Goal: Information Seeking & Learning: Find specific fact

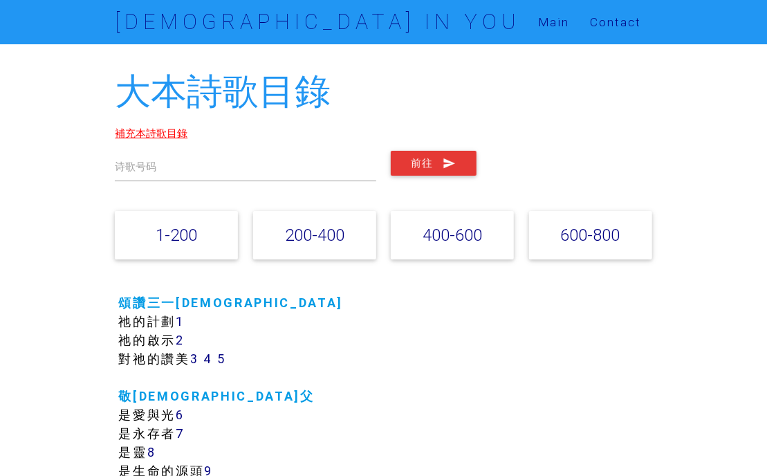
click at [149, 131] on link "補充本詩歌目錄" at bounding box center [151, 133] width 73 height 13
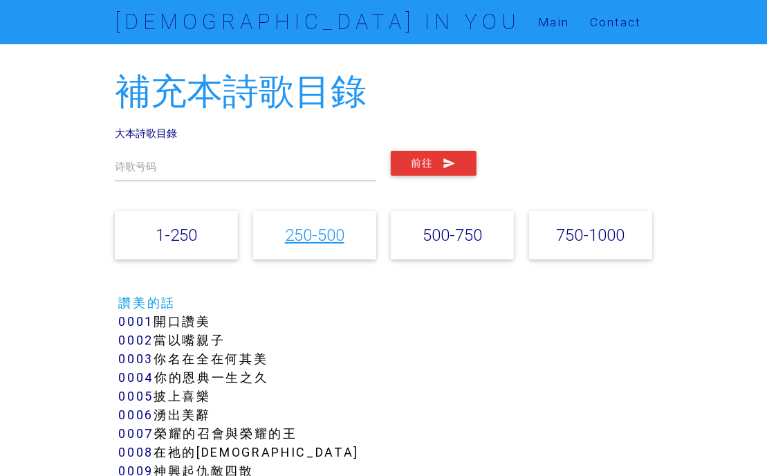
click at [322, 234] on link "250-500" at bounding box center [314, 235] width 59 height 20
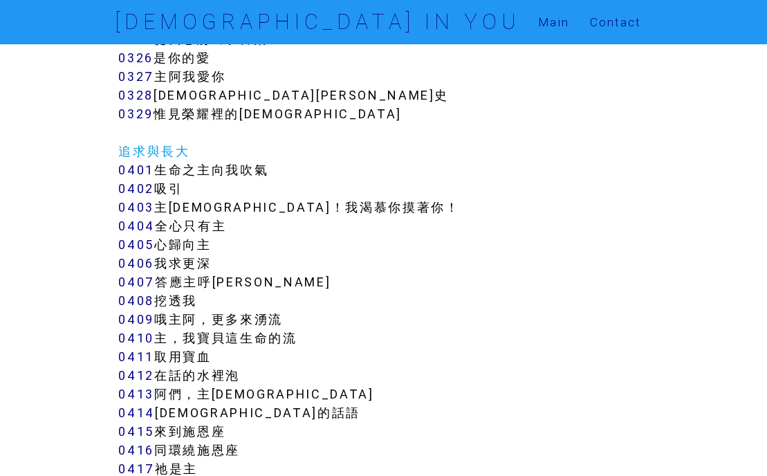
scroll to position [2936, 0]
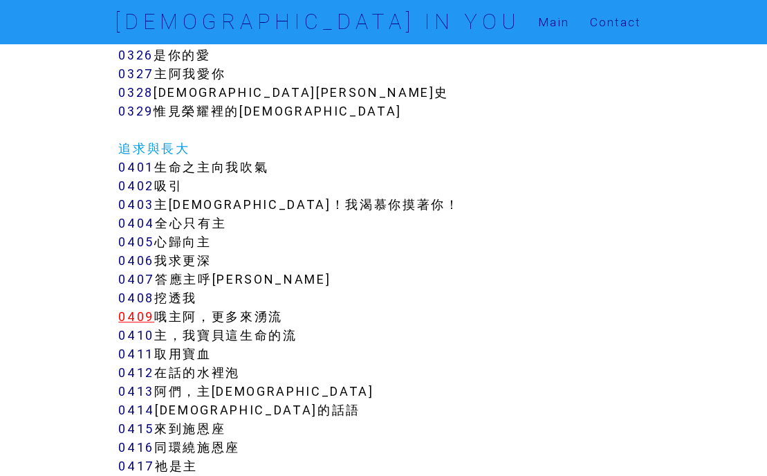
click at [135, 308] on link "0409" at bounding box center [136, 316] width 36 height 16
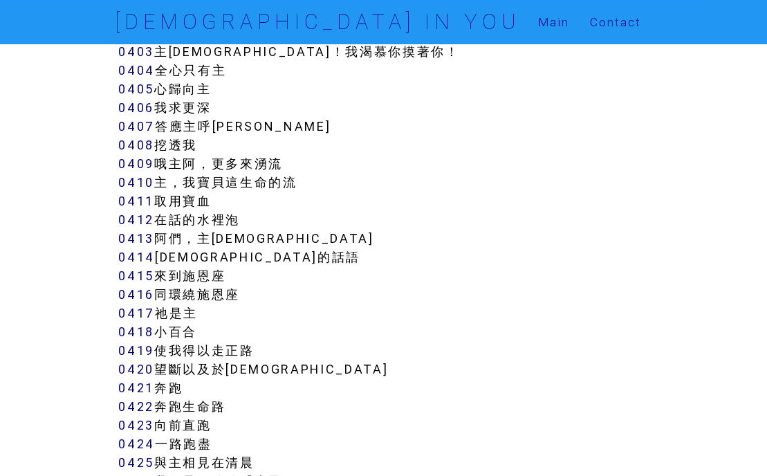
scroll to position [3242, 0]
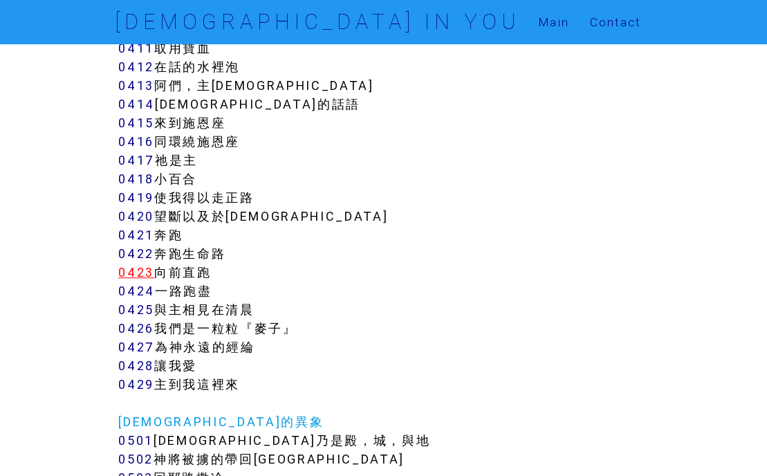
click at [140, 264] on link "0423" at bounding box center [136, 272] width 36 height 16
click at [140, 283] on link "0424" at bounding box center [136, 291] width 37 height 16
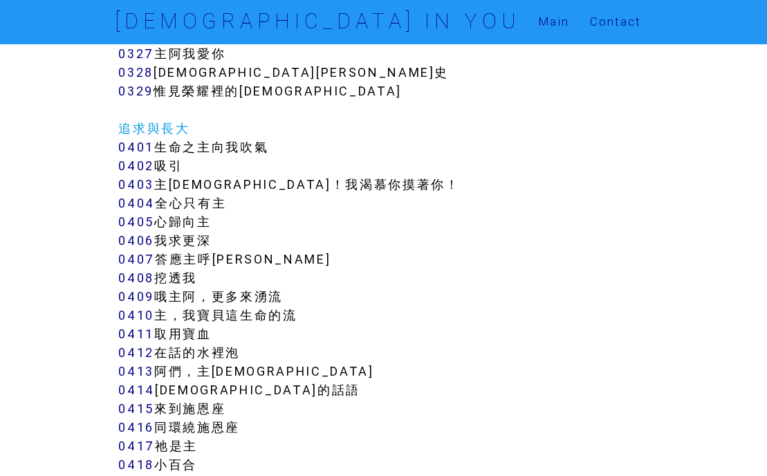
scroll to position [2936, 0]
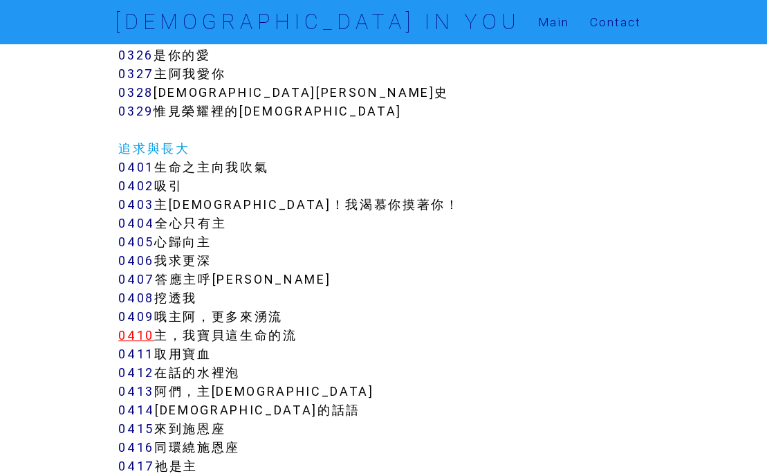
click at [135, 327] on link "0410" at bounding box center [136, 335] width 36 height 16
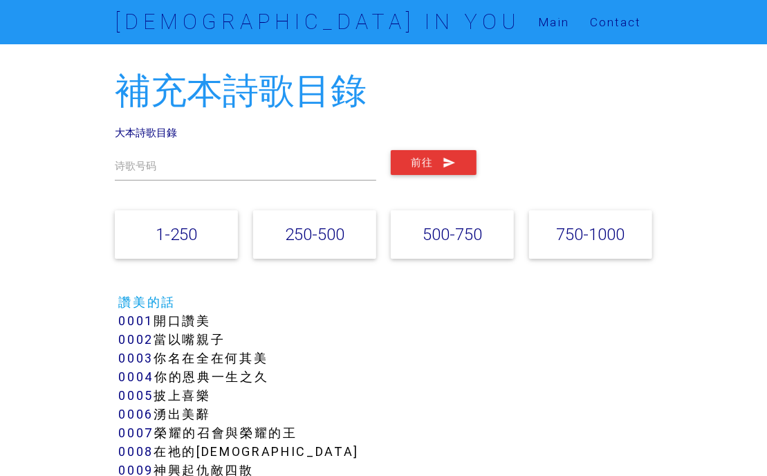
scroll to position [0, 0]
click at [142, 136] on link "大本詩歌目錄" at bounding box center [146, 133] width 62 height 13
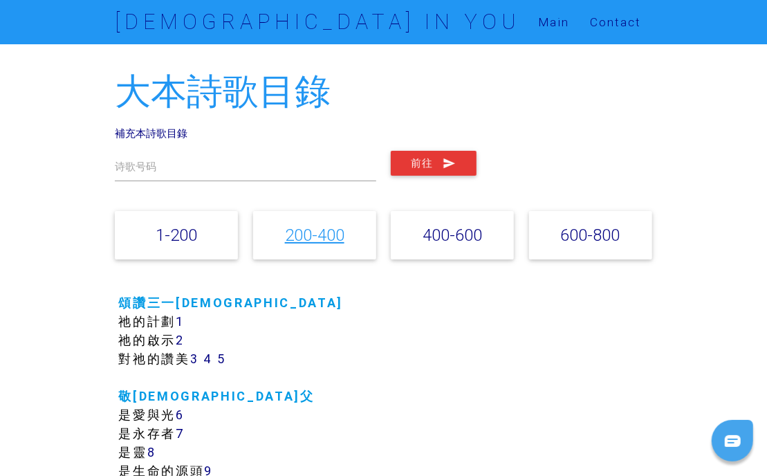
click at [325, 236] on link "200-400" at bounding box center [314, 235] width 59 height 20
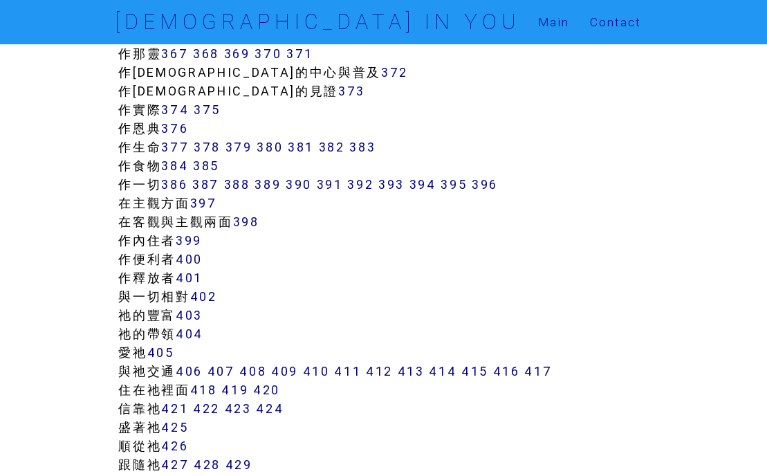
scroll to position [2924, 0]
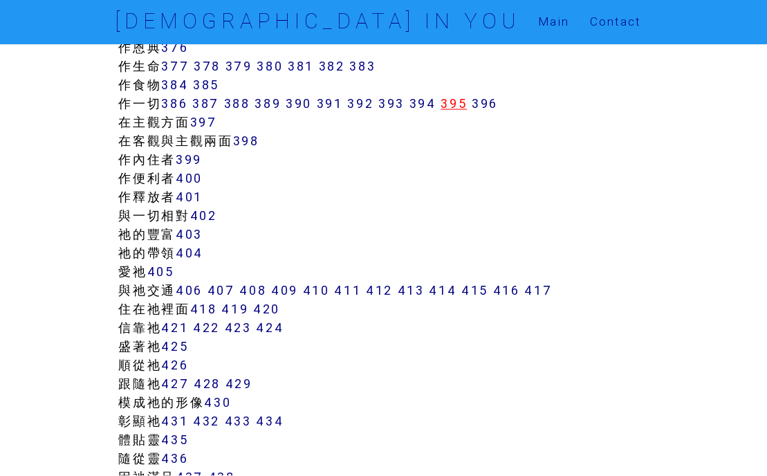
click at [460, 106] on link "395" at bounding box center [453, 104] width 26 height 16
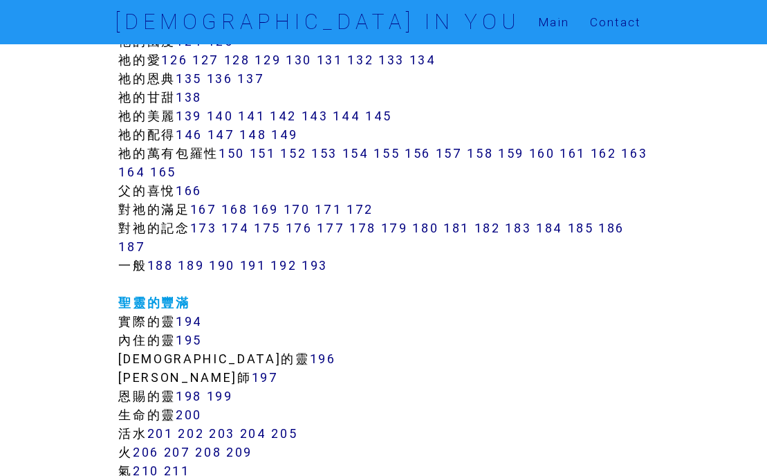
scroll to position [938, 0]
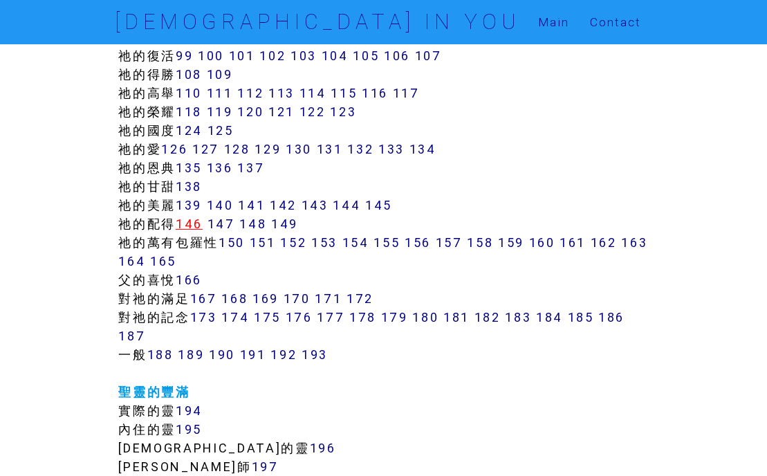
click at [192, 223] on link "146" at bounding box center [189, 224] width 27 height 16
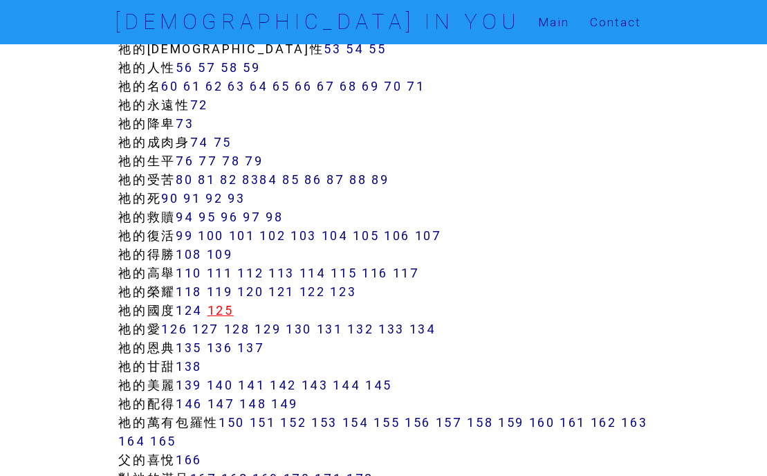
scroll to position [785, 0]
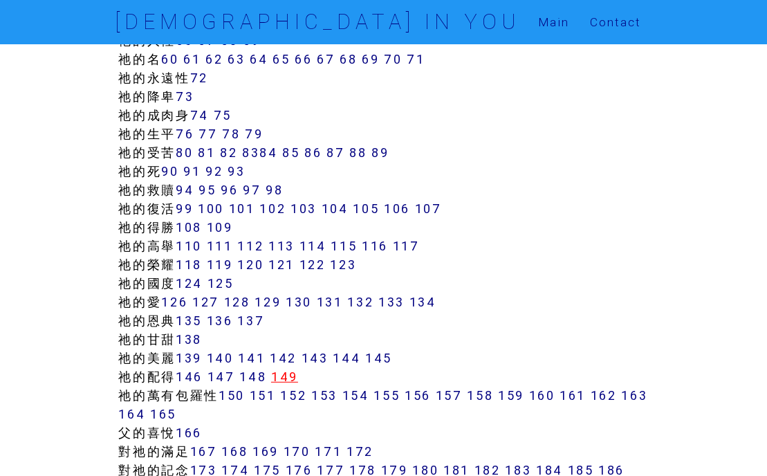
click at [290, 375] on link "149" at bounding box center [284, 377] width 27 height 16
click at [353, 363] on link "144" at bounding box center [347, 358] width 28 height 16
click at [263, 378] on link "148" at bounding box center [252, 377] width 27 height 16
click at [259, 376] on link "148" at bounding box center [252, 377] width 27 height 16
click at [221, 382] on link "147" at bounding box center [221, 377] width 28 height 16
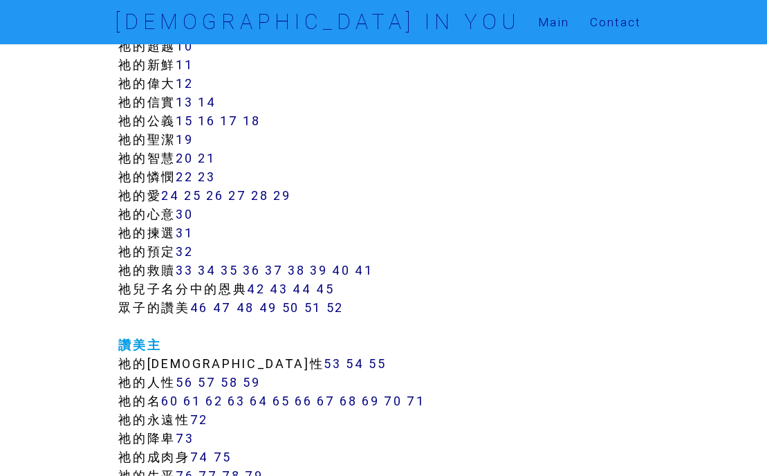
scroll to position [403, 0]
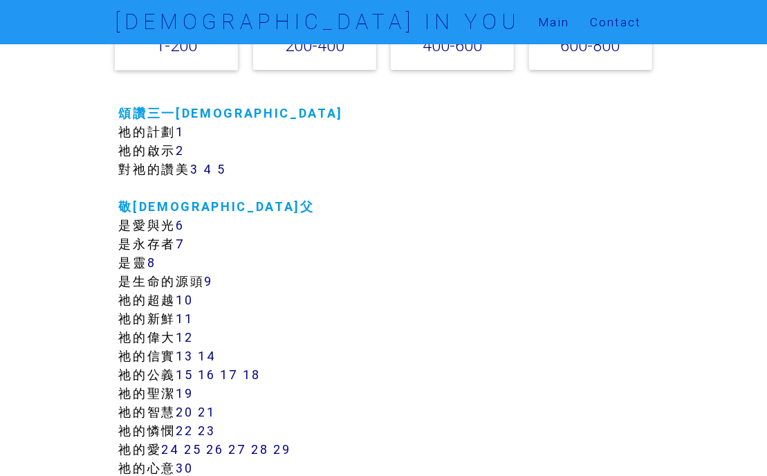
scroll to position [153, 0]
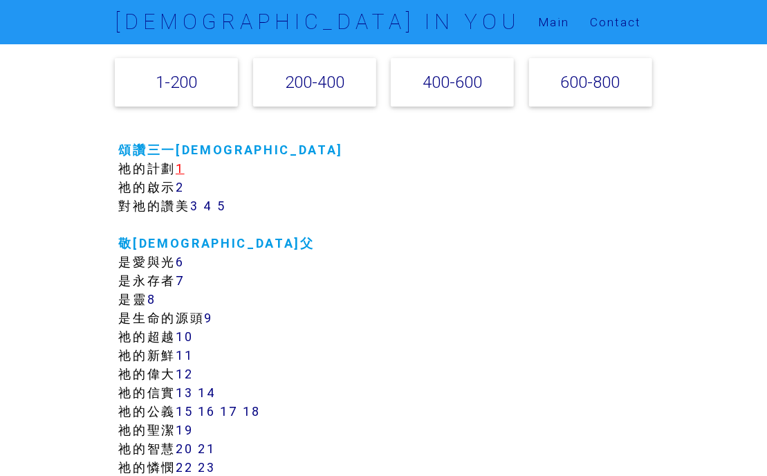
click at [185, 171] on link "1" at bounding box center [180, 168] width 9 height 16
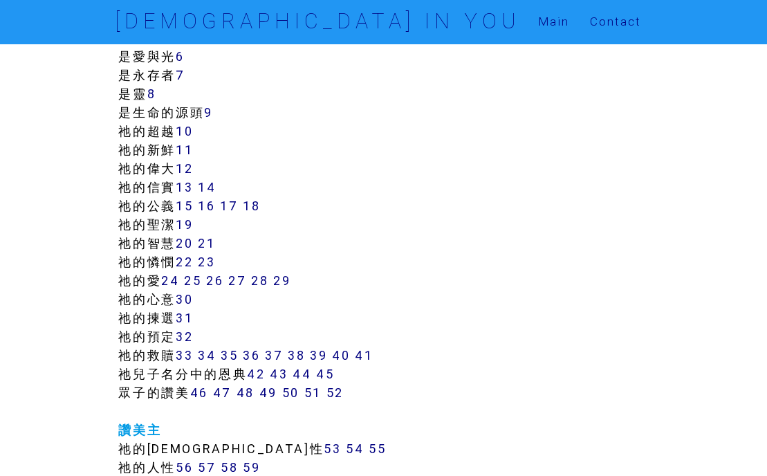
scroll to position [382, 0]
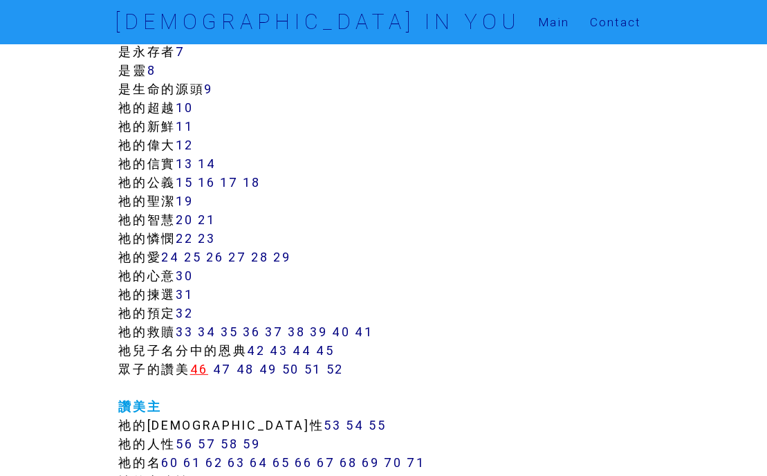
click at [204, 374] on link "46" at bounding box center [199, 369] width 18 height 16
click at [224, 369] on link "47" at bounding box center [222, 369] width 19 height 16
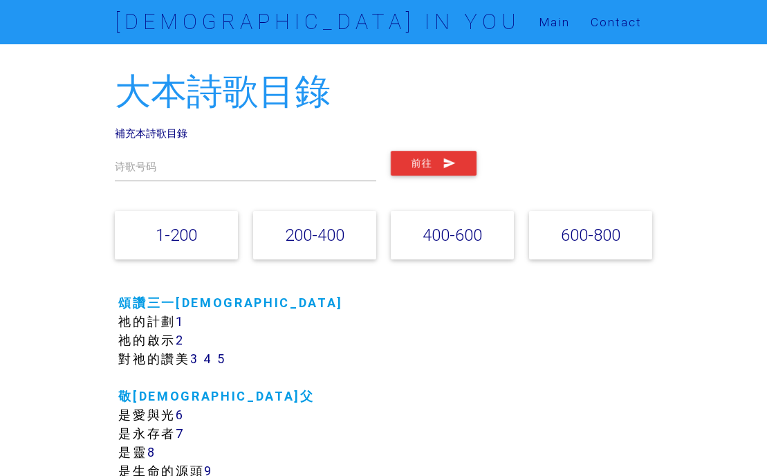
scroll to position [382, 0]
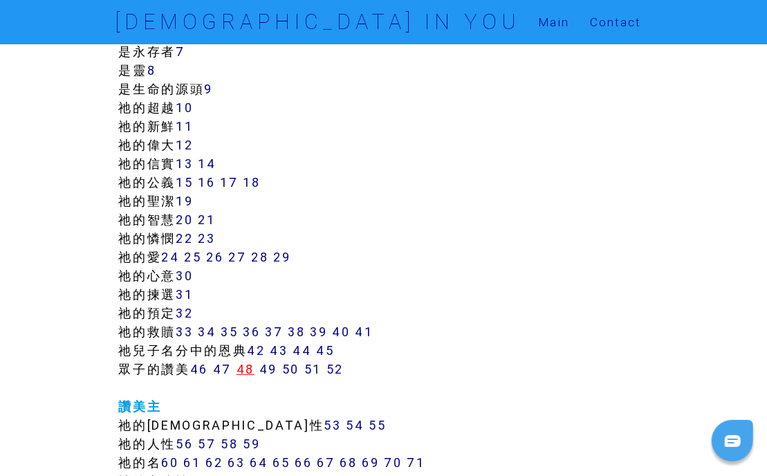
click at [252, 368] on link "48" at bounding box center [245, 369] width 18 height 16
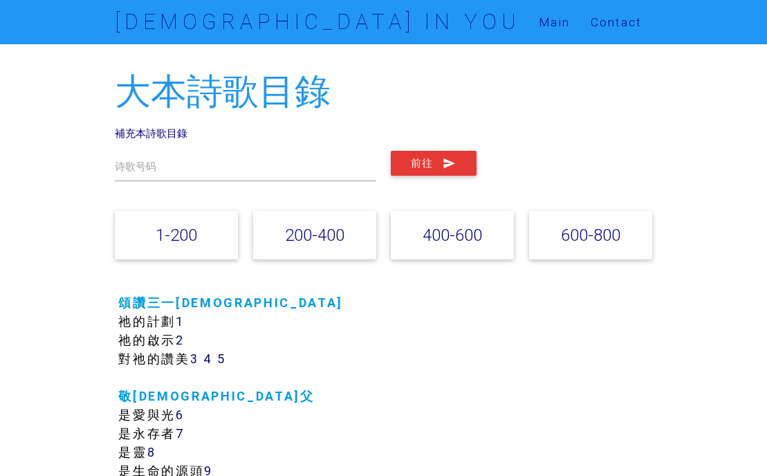
scroll to position [382, 0]
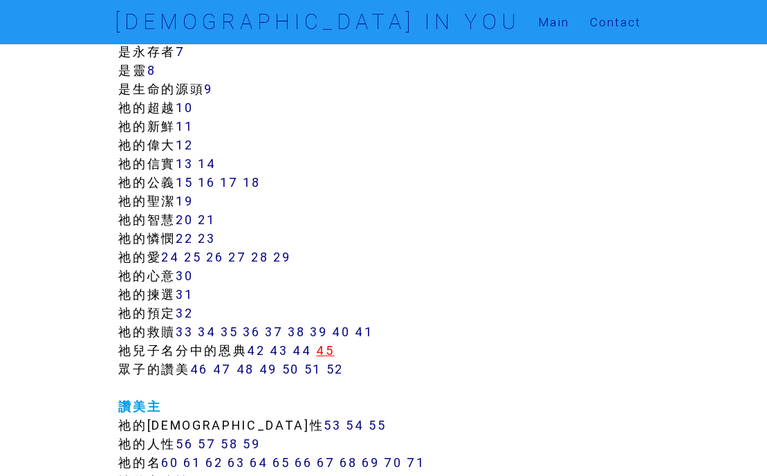
click at [326, 348] on link "45" at bounding box center [325, 350] width 18 height 16
click at [187, 297] on link "31" at bounding box center [184, 294] width 17 height 16
click at [331, 370] on link "52" at bounding box center [334, 369] width 17 height 16
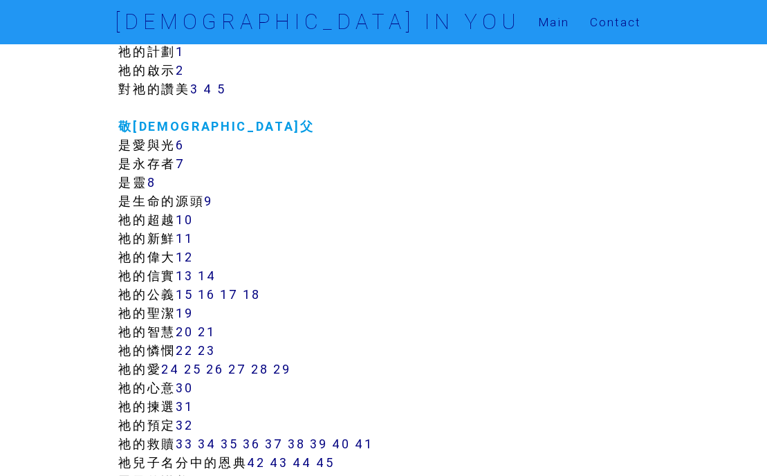
scroll to position [306, 0]
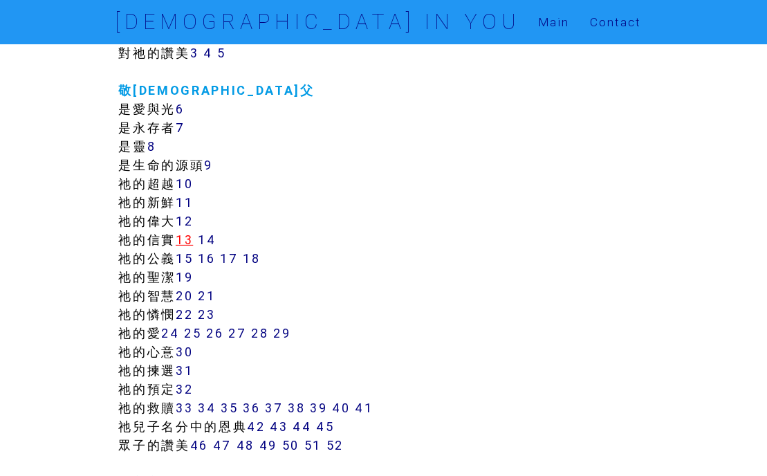
click at [187, 241] on link "13" at bounding box center [184, 240] width 17 height 16
click at [185, 261] on link "15" at bounding box center [184, 258] width 17 height 16
click at [192, 280] on link "19" at bounding box center [184, 277] width 17 height 16
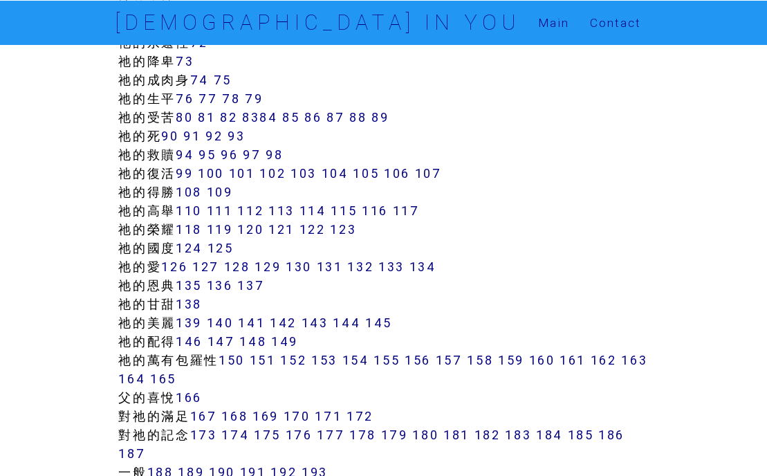
scroll to position [840, 0]
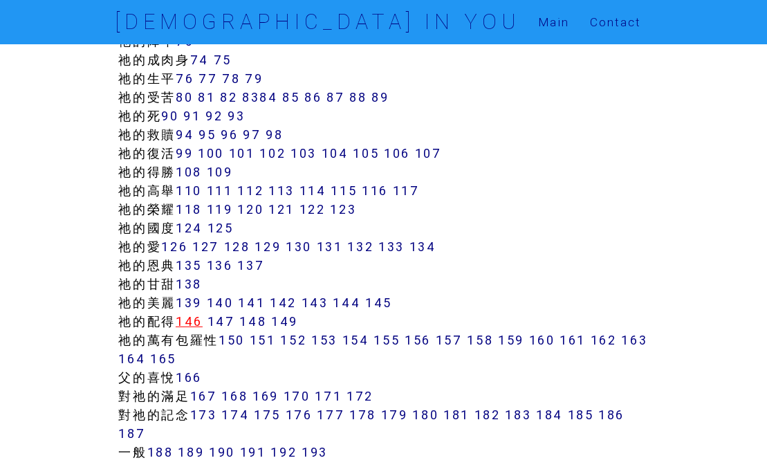
click at [197, 323] on link "146" at bounding box center [189, 321] width 27 height 16
click at [197, 324] on link "146" at bounding box center [189, 321] width 27 height 16
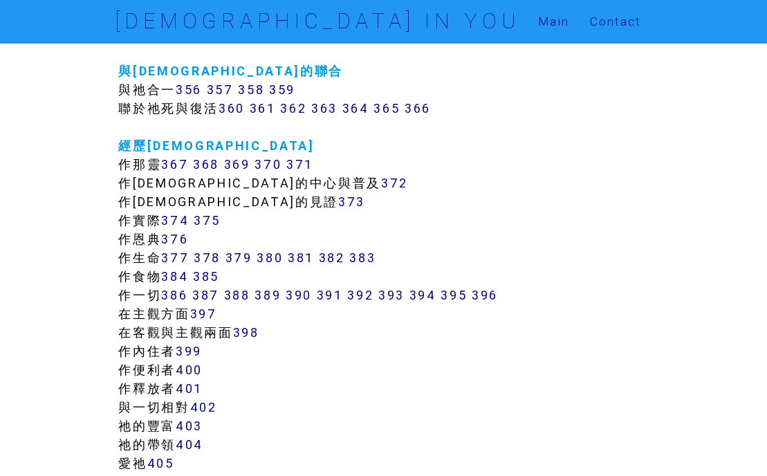
scroll to position [2751, 0]
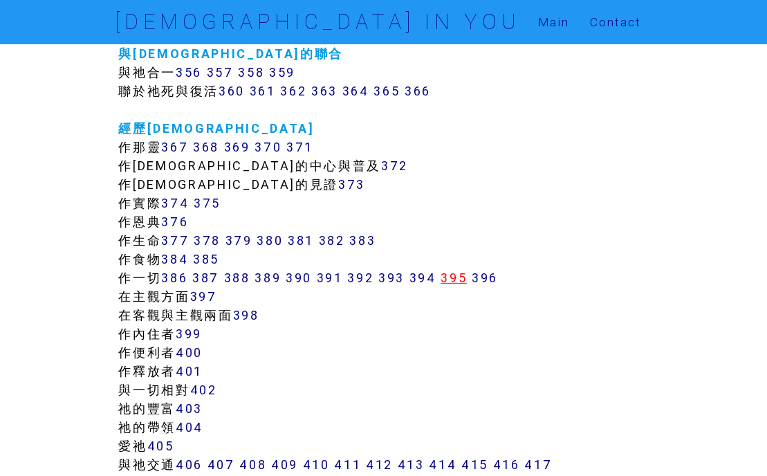
click at [461, 280] on link "395" at bounding box center [453, 278] width 26 height 16
